Goal: Task Accomplishment & Management: Manage account settings

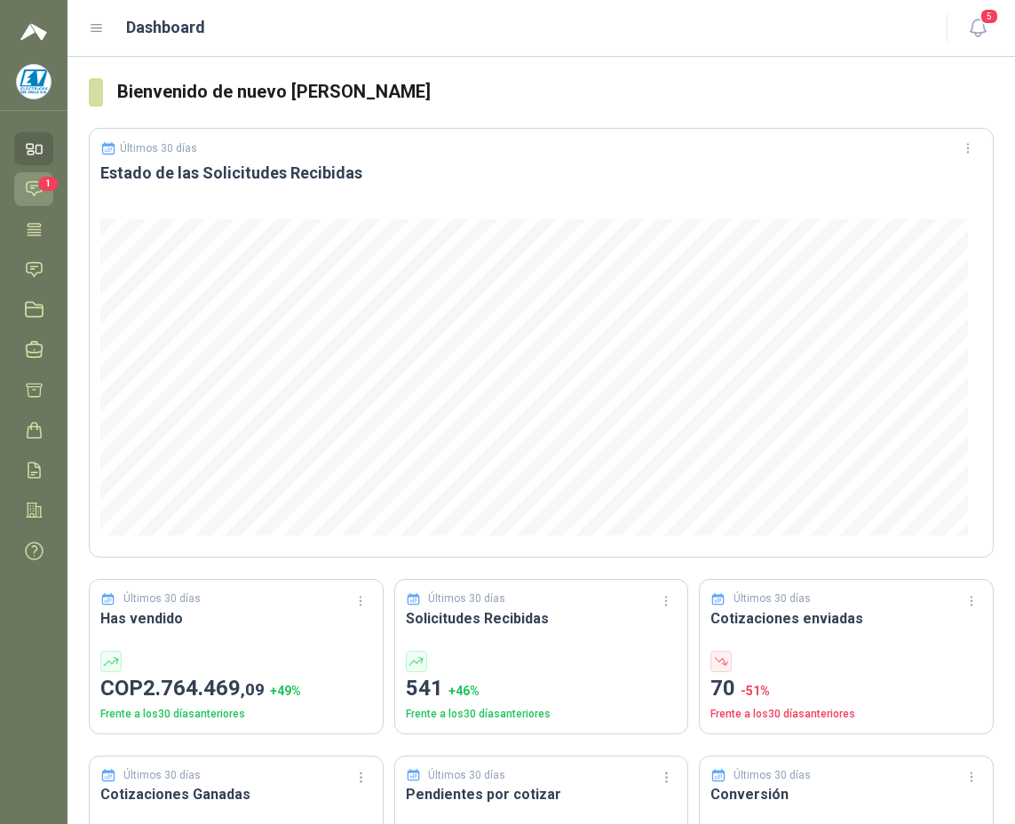
click at [32, 190] on icon at bounding box center [34, 188] width 19 height 19
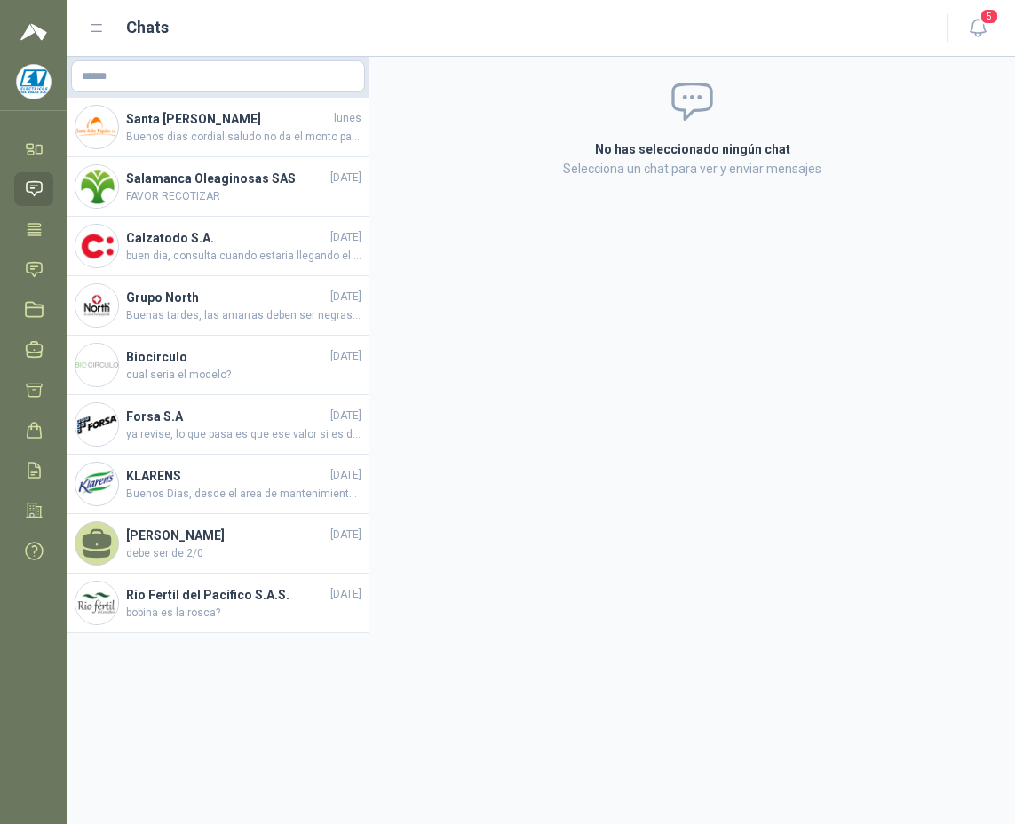
click at [21, 83] on img at bounding box center [34, 82] width 34 height 34
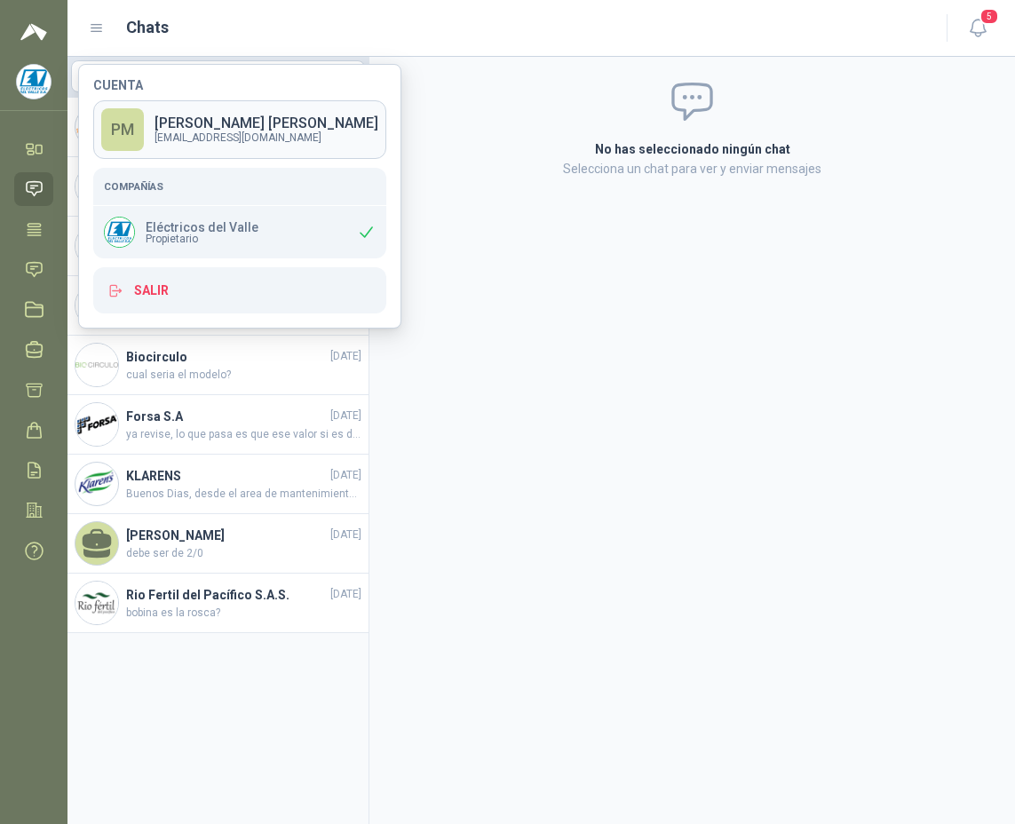
click at [116, 109] on div "PM" at bounding box center [122, 129] width 43 height 43
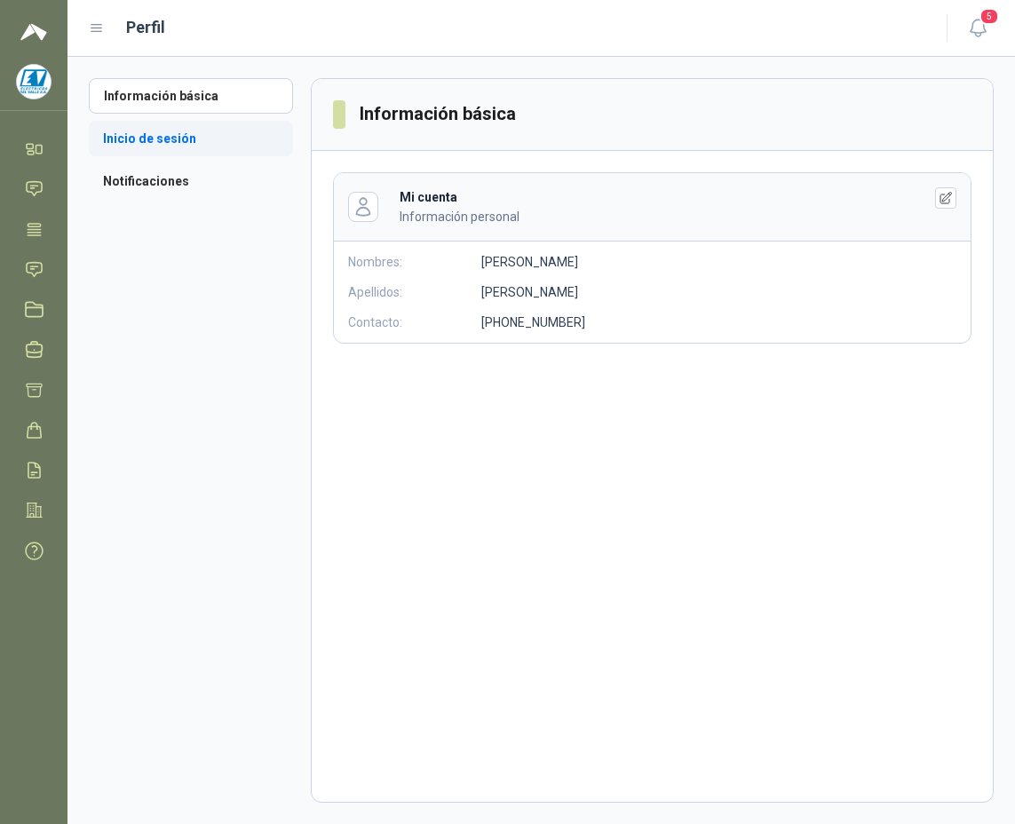
click at [136, 139] on li "Inicio de sesión" at bounding box center [191, 139] width 204 height 36
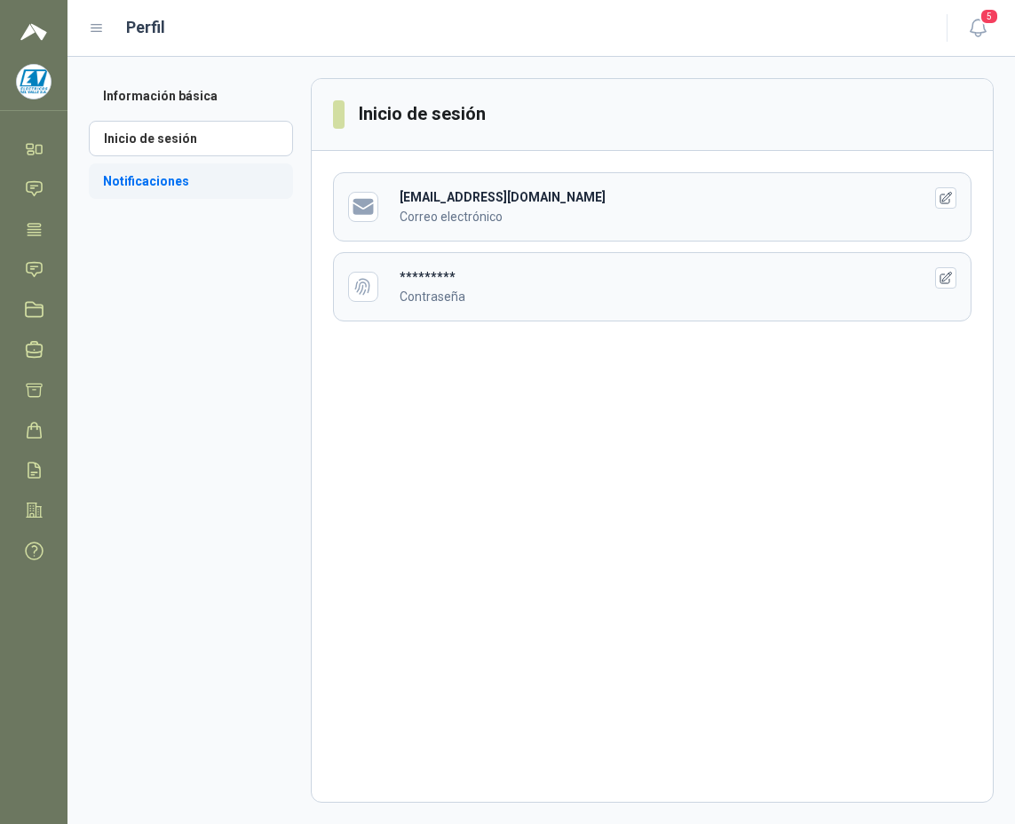
click at [132, 183] on li "Notificaciones" at bounding box center [191, 181] width 204 height 36
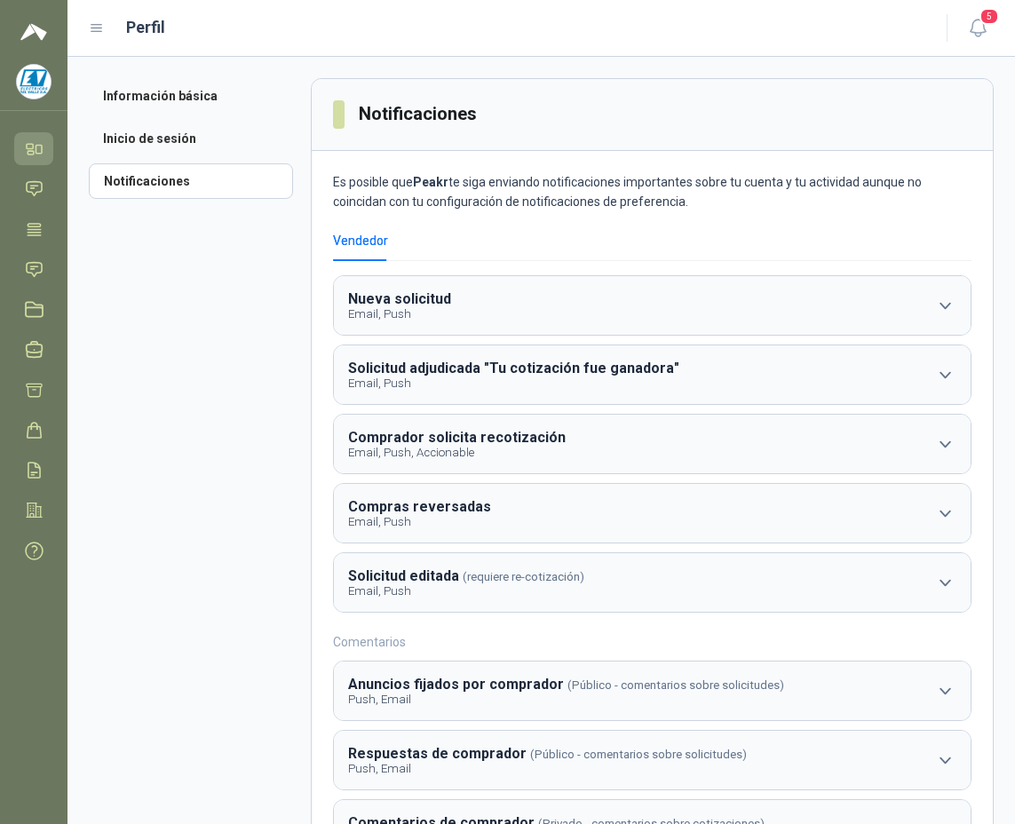
click at [24, 141] on link "Inicio" at bounding box center [33, 148] width 39 height 33
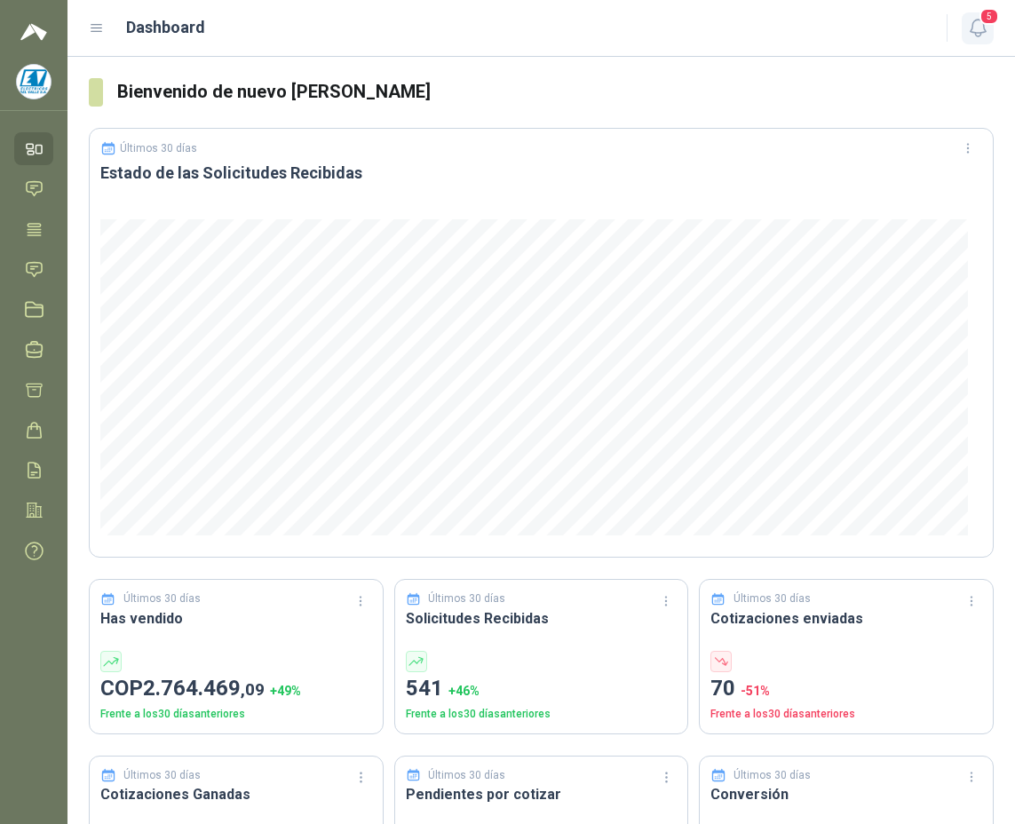
click at [977, 31] on icon "button" at bounding box center [978, 28] width 22 height 22
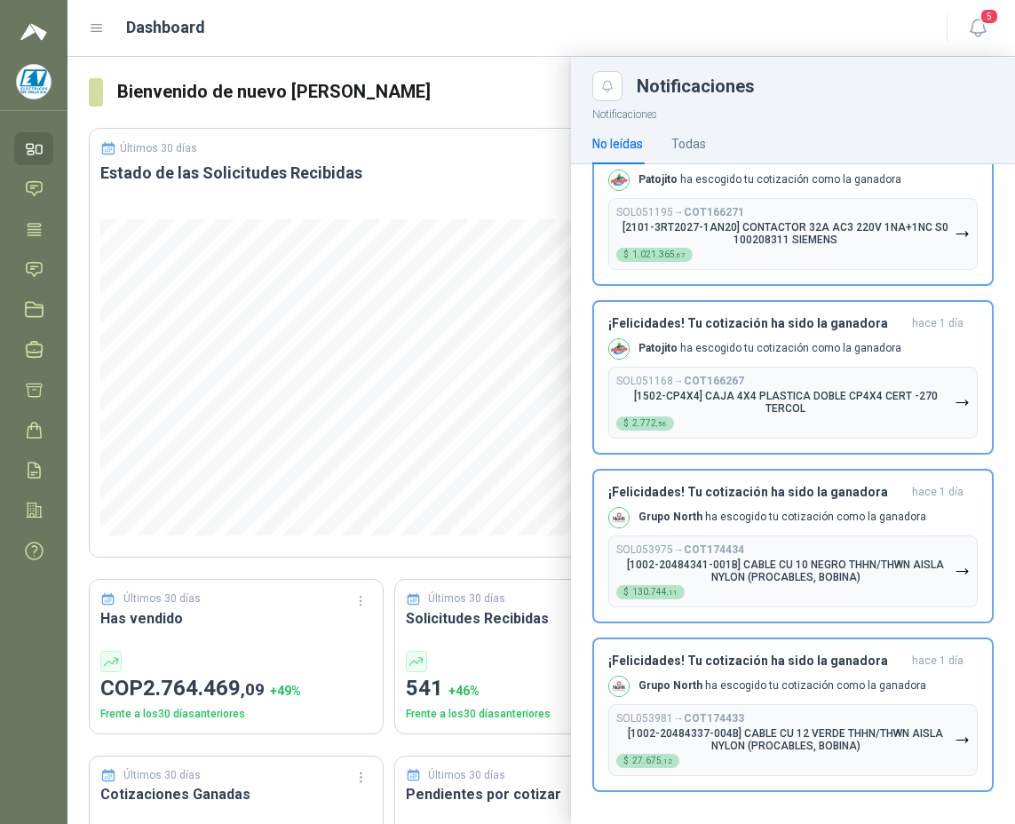
scroll to position [53, 0]
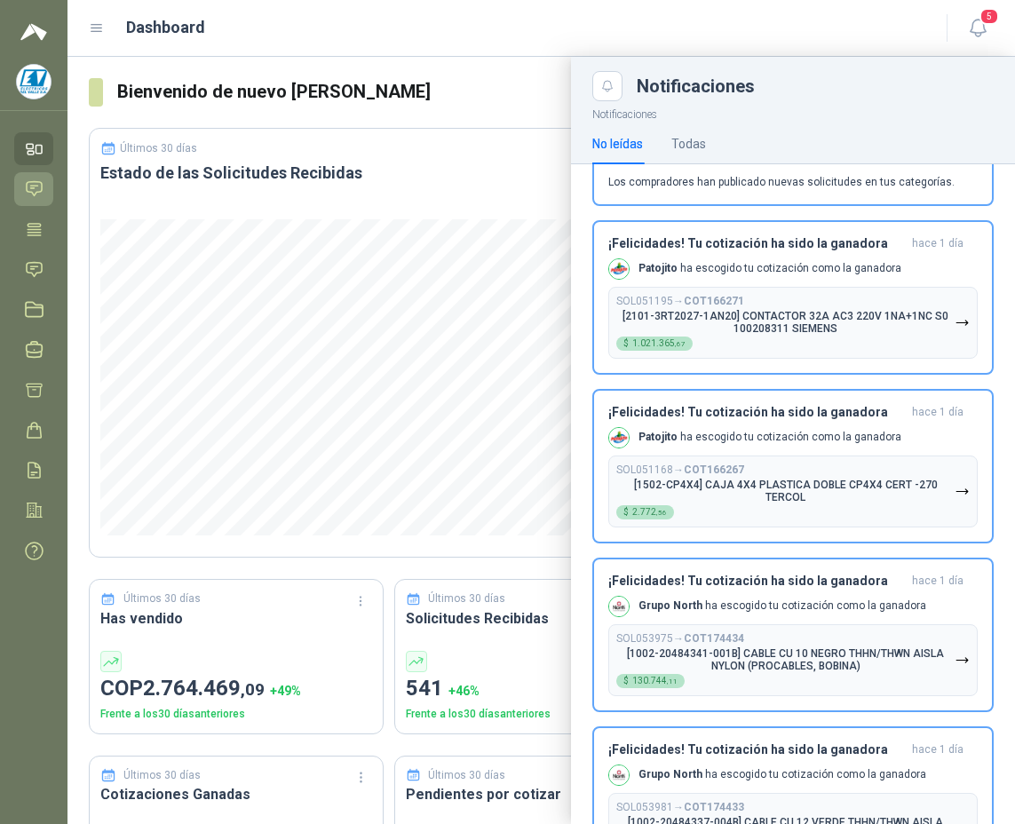
click at [44, 195] on link "Chat" at bounding box center [33, 188] width 39 height 33
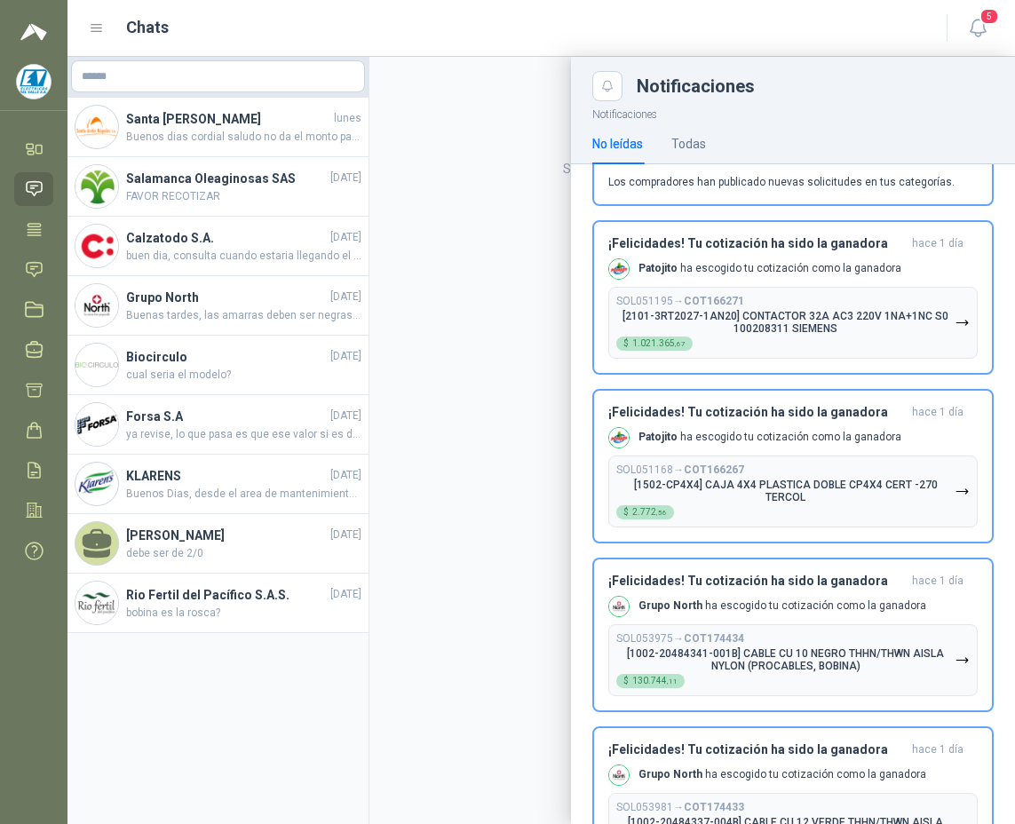
click at [104, 30] on icon at bounding box center [97, 28] width 16 height 16
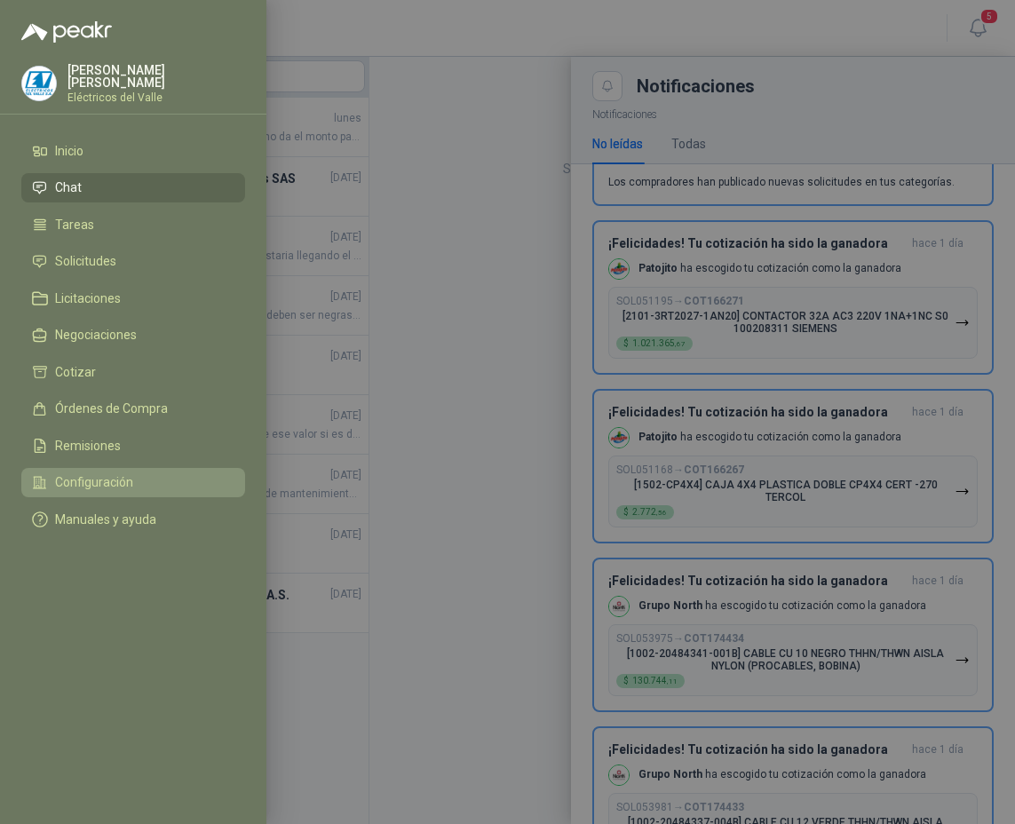
click at [76, 478] on span "Configuración" at bounding box center [94, 482] width 78 height 14
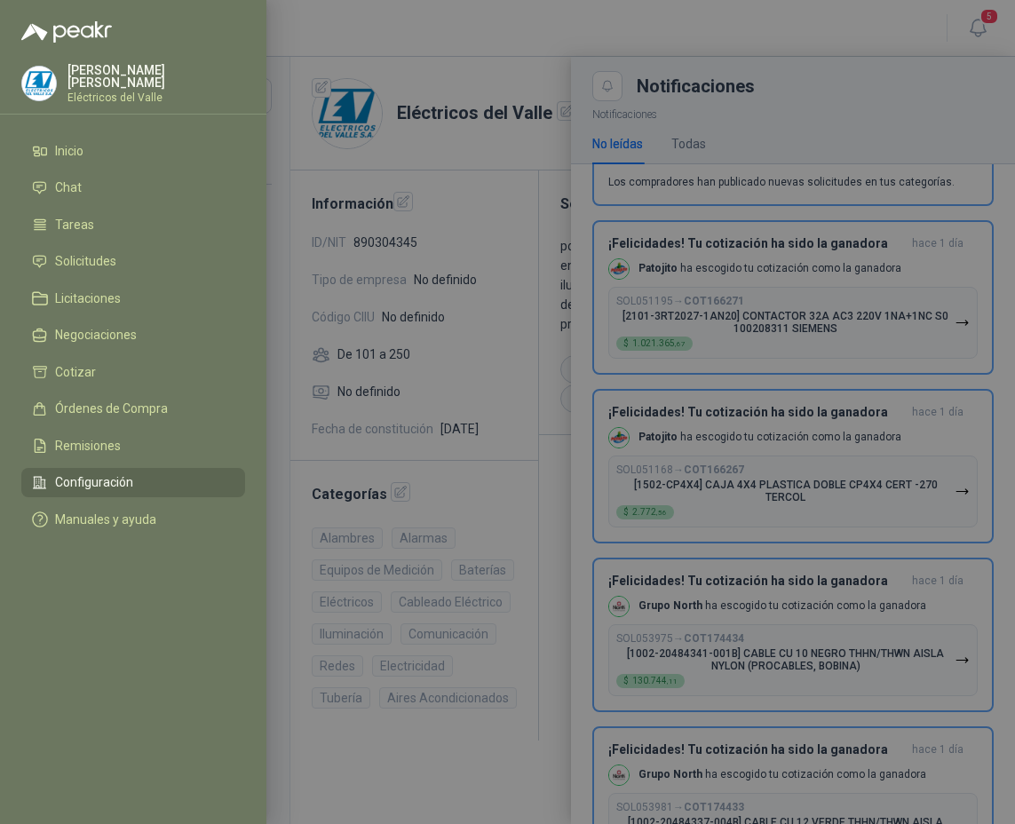
click at [72, 481] on span "Configuración" at bounding box center [94, 482] width 78 height 14
click at [284, 362] on div at bounding box center [507, 412] width 1015 height 824
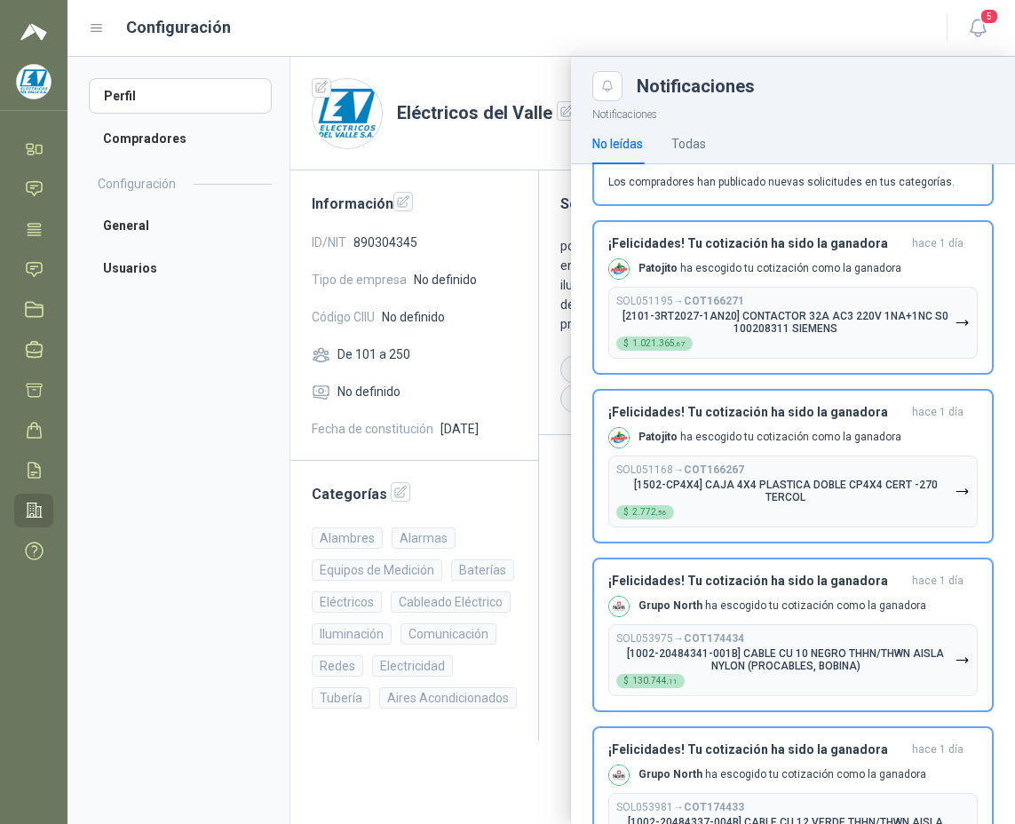
click at [169, 133] on div at bounding box center [542, 441] width 948 height 768
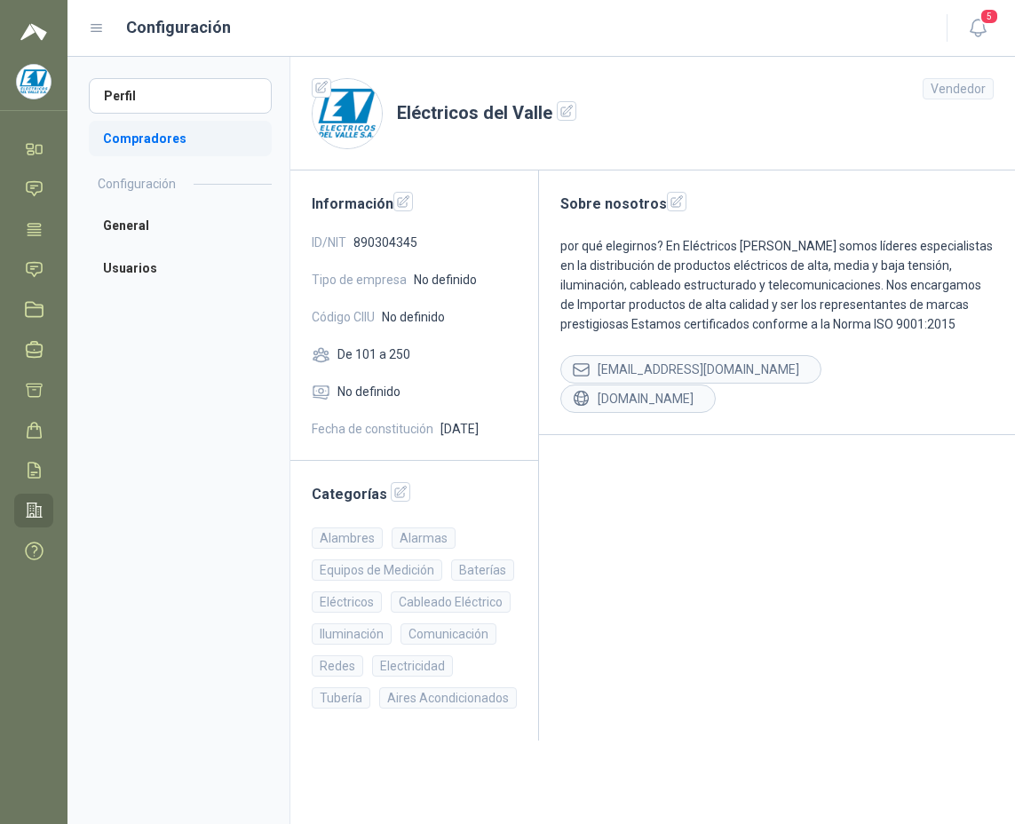
click at [140, 139] on li "Compradores" at bounding box center [180, 139] width 183 height 36
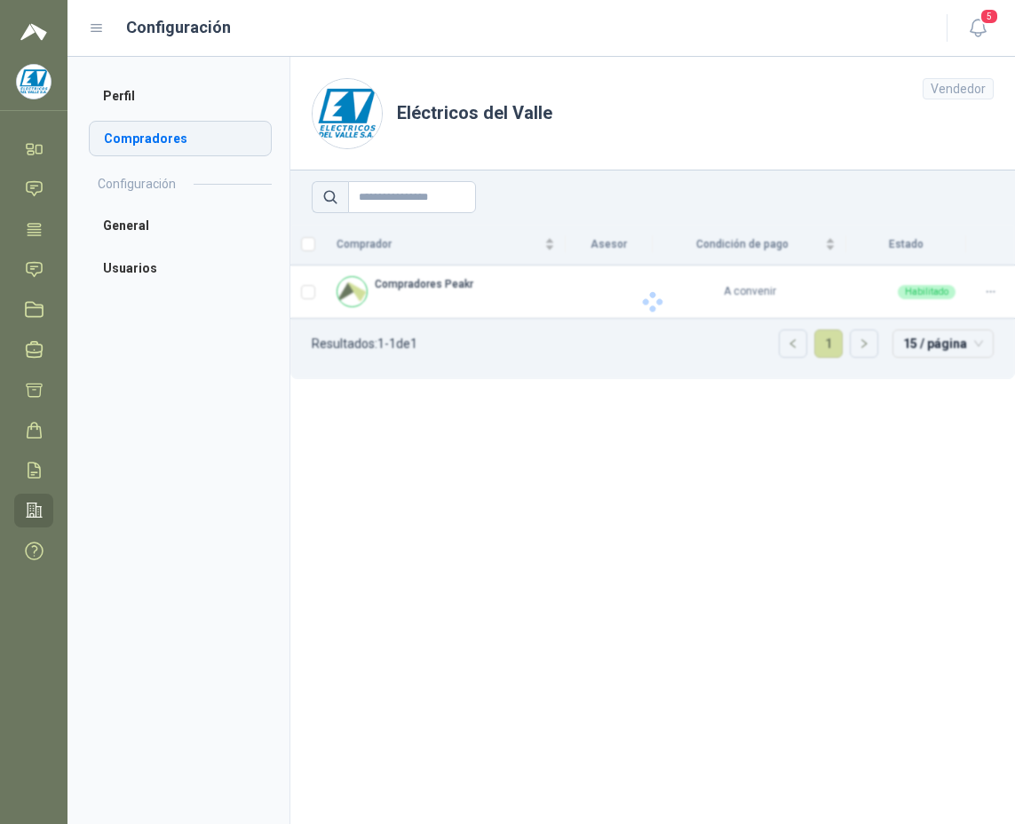
click at [147, 136] on li "Compradores" at bounding box center [180, 139] width 183 height 36
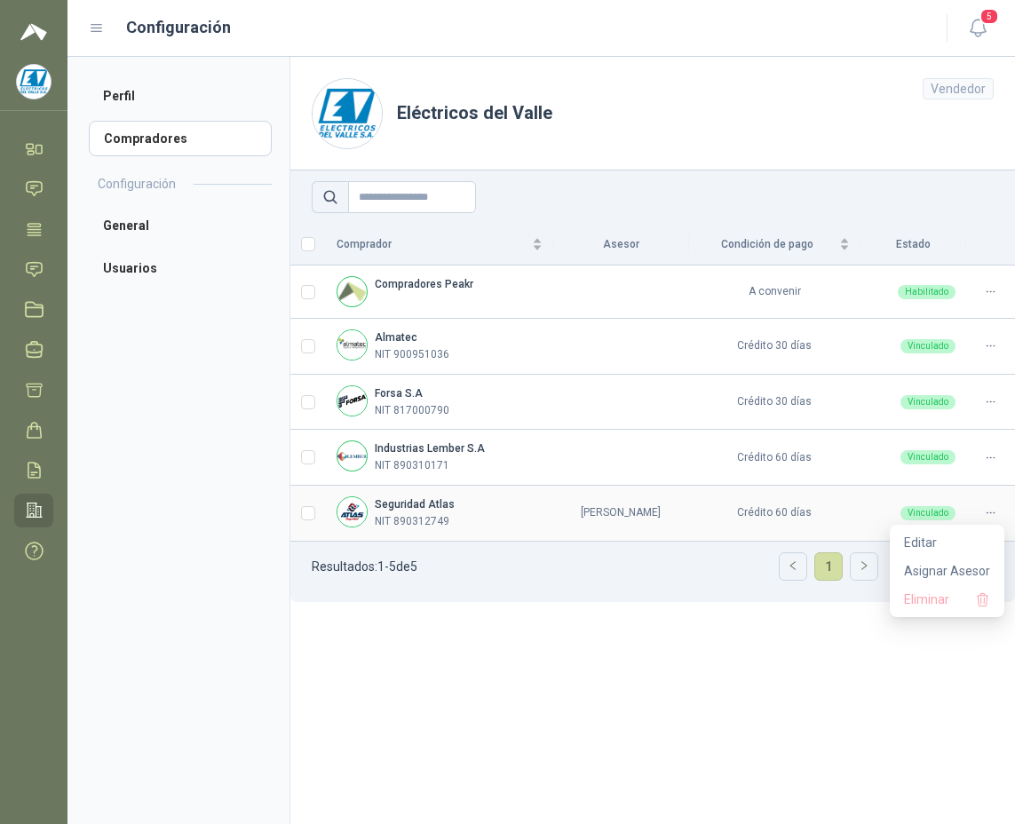
click at [998, 513] on div at bounding box center [991, 513] width 28 height 17
click at [952, 570] on span "Asignar Asesor" at bounding box center [947, 571] width 86 height 20
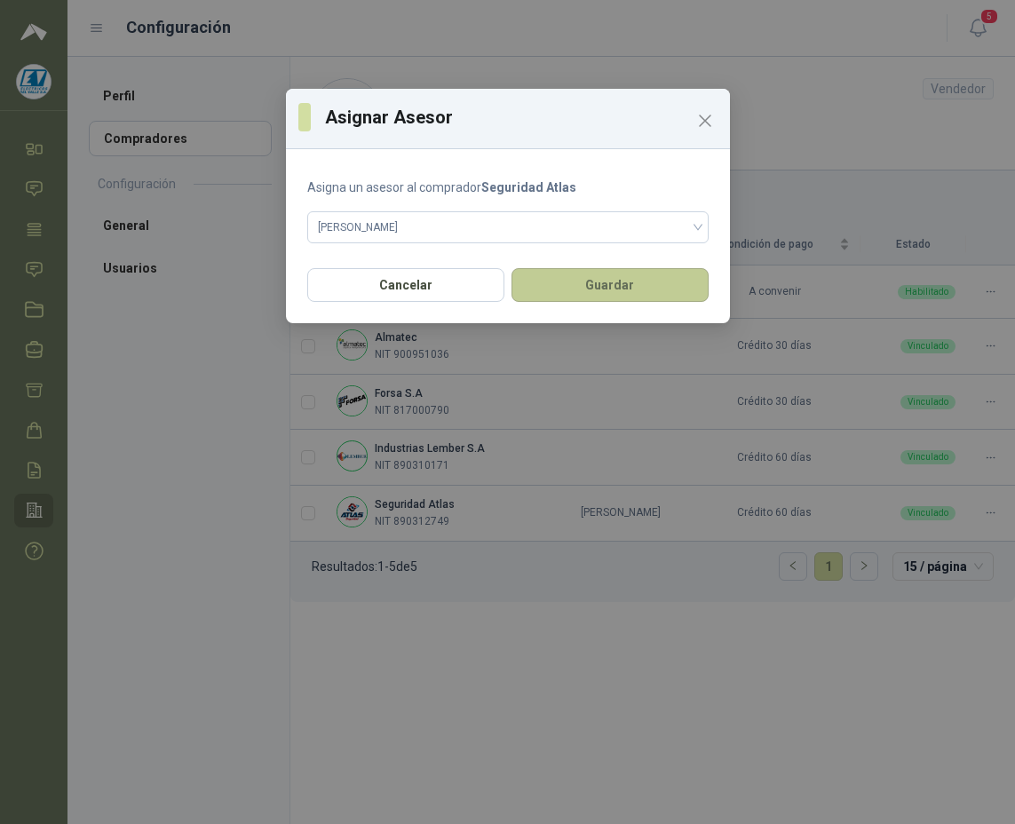
click at [606, 289] on button "Guardar" at bounding box center [610, 285] width 197 height 34
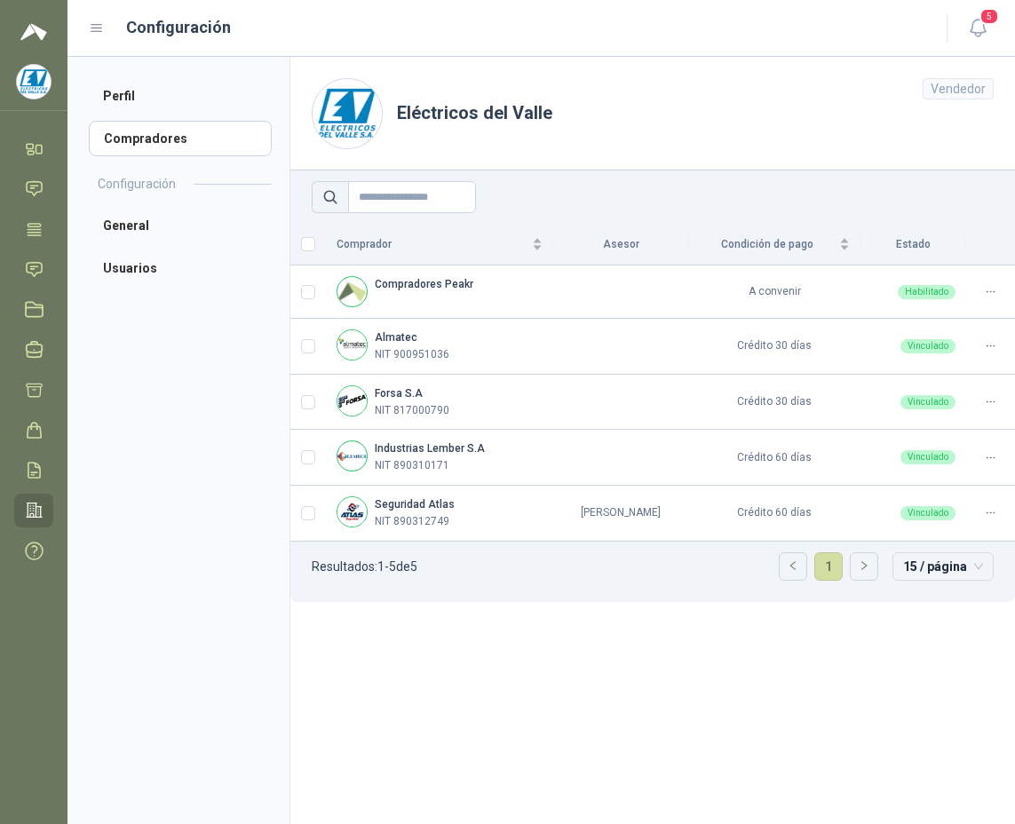
click at [430, 672] on section "Eléctricos [PERSON_NAME] Vendedor Comprador Asesor Condición de pago Estado Com…" at bounding box center [653, 441] width 726 height 768
click at [22, 196] on link "Chat" at bounding box center [33, 188] width 39 height 33
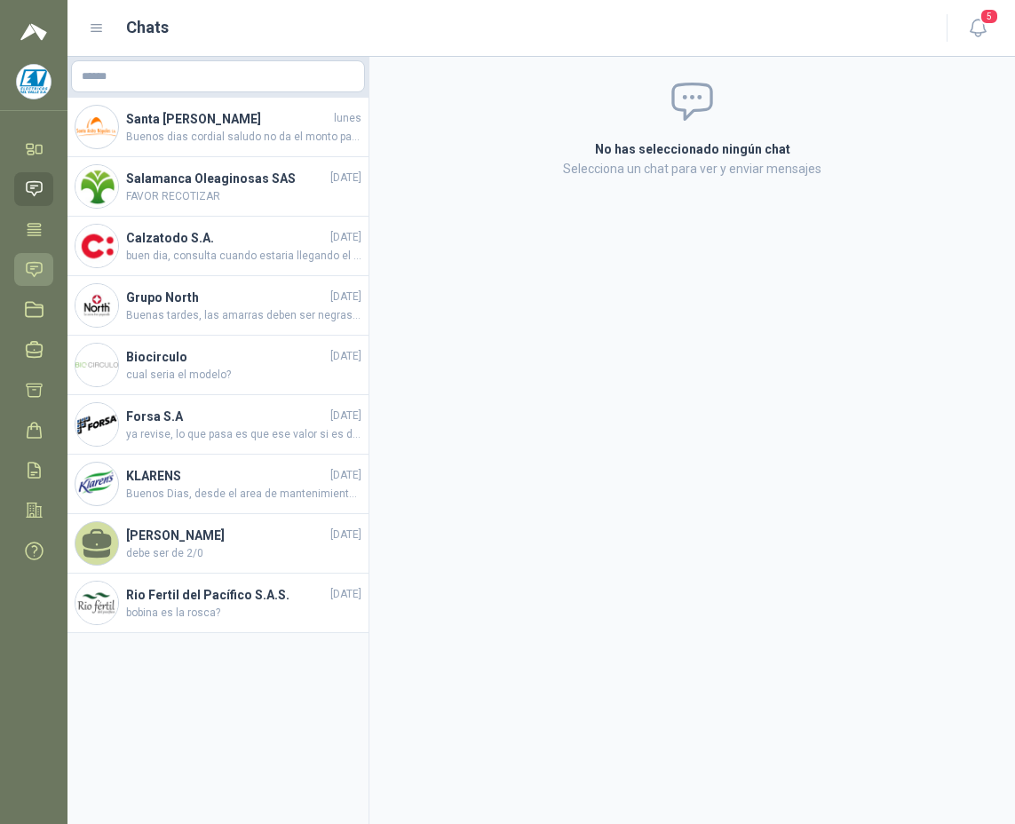
click at [32, 263] on icon at bounding box center [34, 269] width 15 height 14
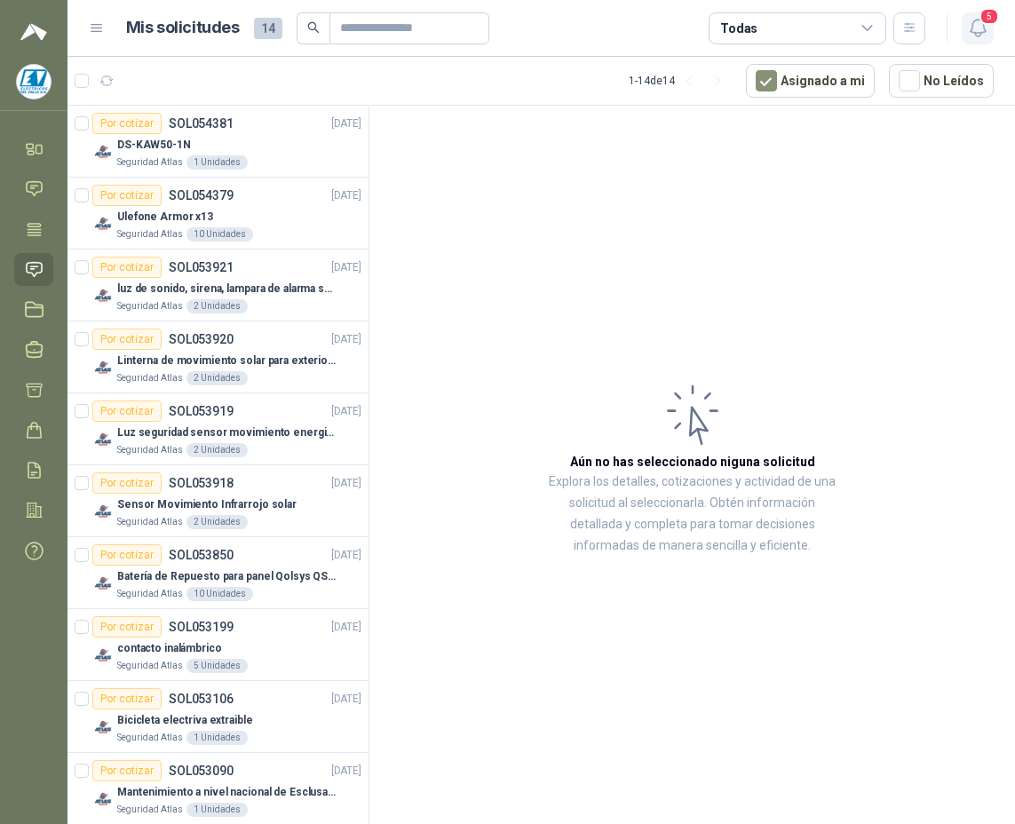
click at [985, 30] on icon "button" at bounding box center [977, 28] width 15 height 17
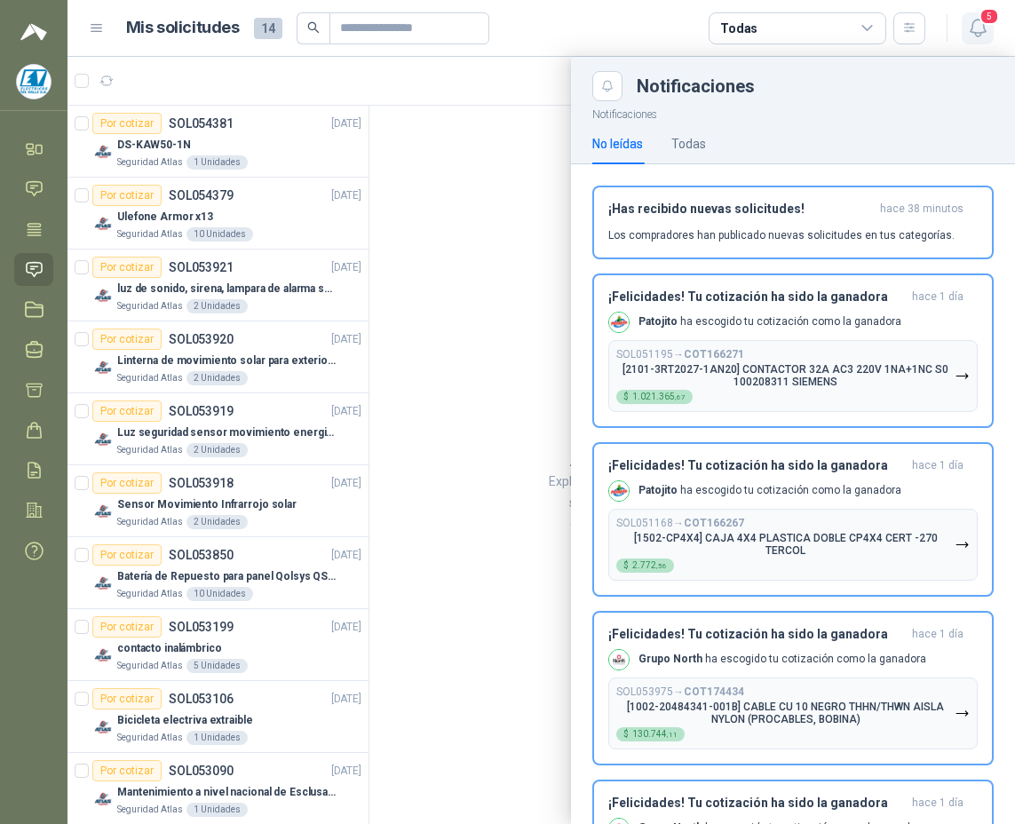
click at [971, 27] on icon "button" at bounding box center [978, 28] width 22 height 22
